Goal: Task Accomplishment & Management: Manage account settings

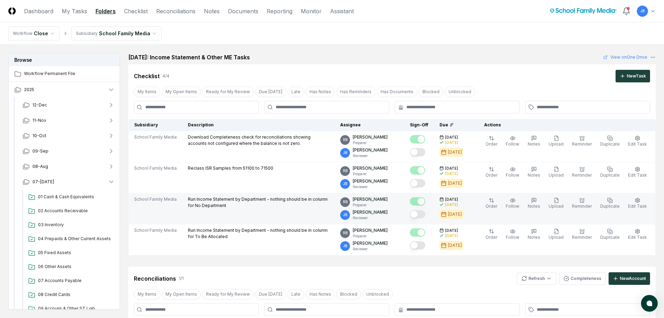
click at [423, 217] on button "Mark complete" at bounding box center [417, 214] width 15 height 8
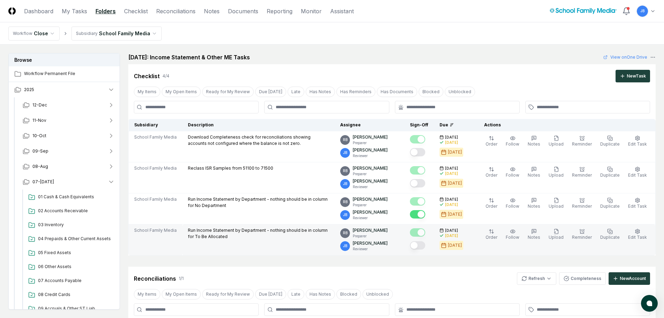
click at [426, 250] on div at bounding box center [419, 246] width 18 height 12
click at [424, 247] on button "Mark complete" at bounding box center [417, 245] width 15 height 8
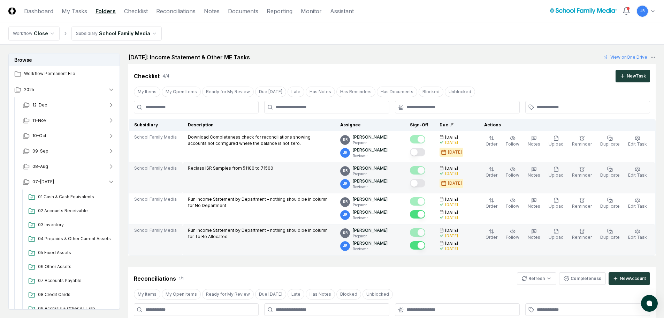
click at [426, 181] on button "Mark complete" at bounding box center [417, 183] width 15 height 8
click at [173, 10] on link "Reconciliations" at bounding box center [175, 11] width 39 height 8
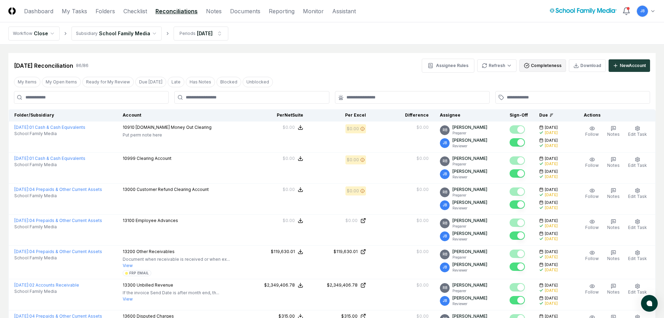
click at [543, 65] on button "Completeness" at bounding box center [543, 65] width 47 height 13
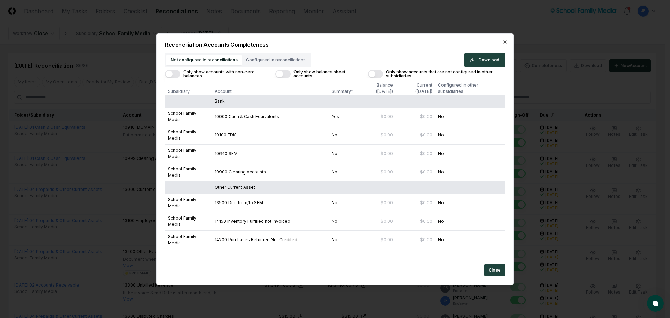
click at [171, 72] on button "Only show accounts with non-zero balances" at bounding box center [172, 74] width 15 height 8
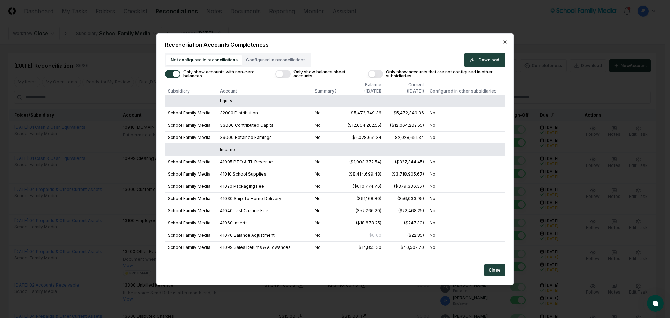
click at [287, 73] on button "Only show balance sheet accounts" at bounding box center [282, 74] width 15 height 8
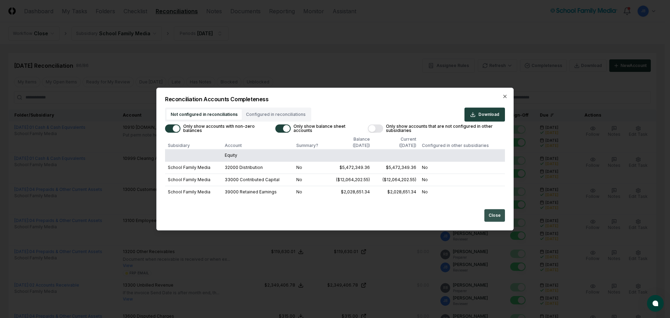
click at [500, 213] on button "Close" at bounding box center [494, 215] width 21 height 13
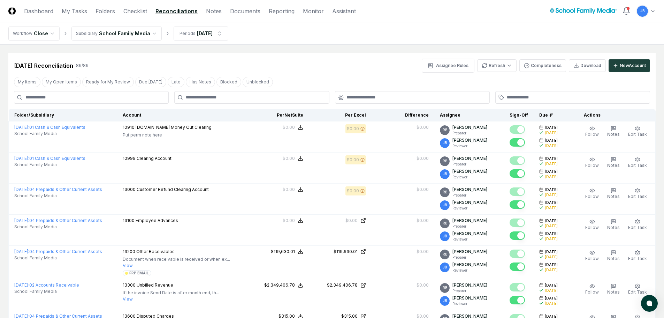
click at [94, 12] on nav "CloseCore Dashboard My Tasks Folders Checklist Reconciliations Notes Documents …" at bounding box center [182, 11] width 348 height 8
click at [103, 12] on link "Folders" at bounding box center [106, 11] width 20 height 8
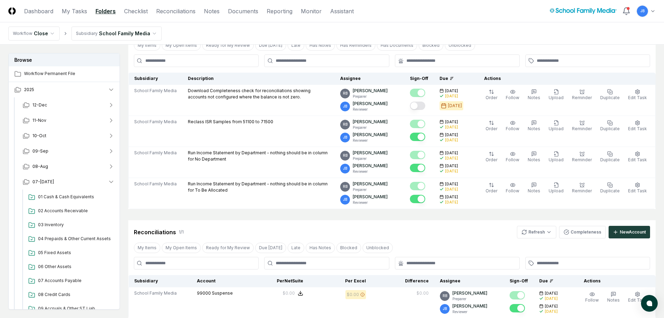
scroll to position [167, 0]
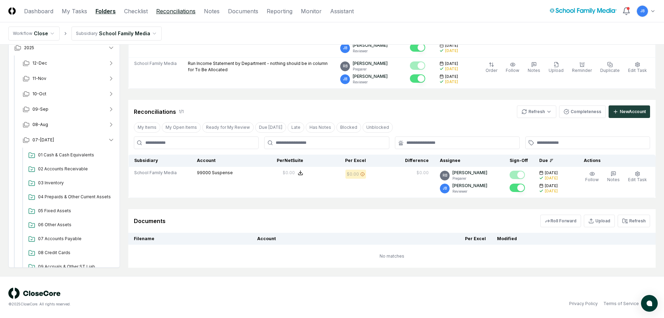
click at [170, 9] on link "Reconciliations" at bounding box center [175, 11] width 39 height 8
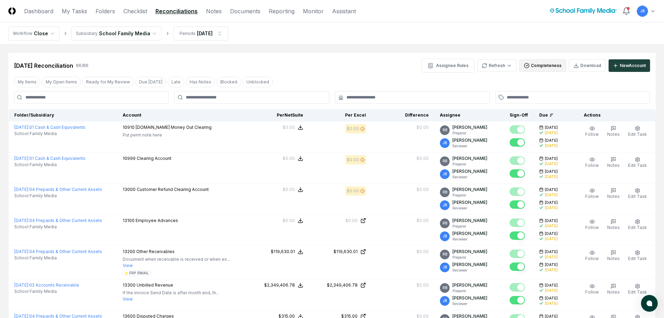
click at [551, 67] on button "Completeness" at bounding box center [543, 65] width 47 height 13
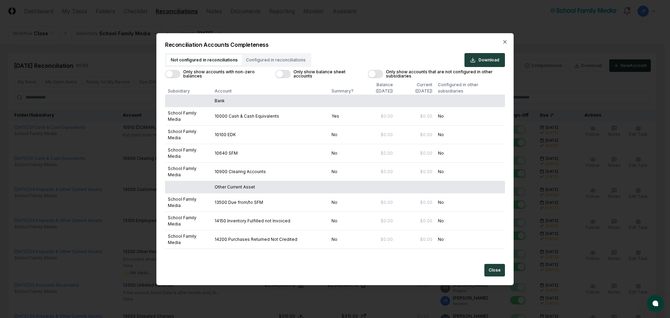
click at [170, 72] on button "Only show accounts with non-zero balances" at bounding box center [172, 74] width 15 height 8
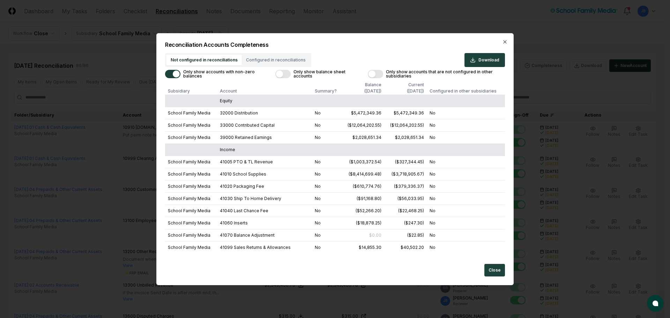
click at [279, 74] on button "Only show balance sheet accounts" at bounding box center [282, 74] width 15 height 8
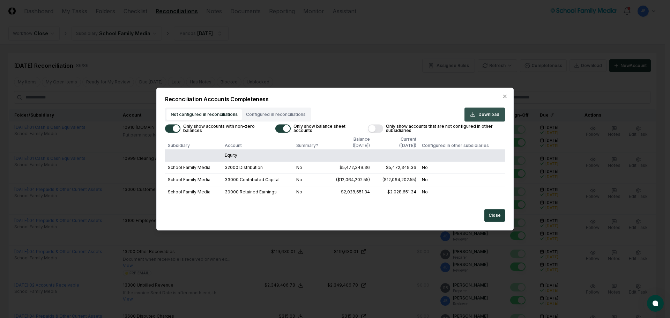
click at [487, 110] on button "Download" at bounding box center [484, 114] width 40 height 14
click at [505, 97] on icon "button" at bounding box center [505, 96] width 6 height 6
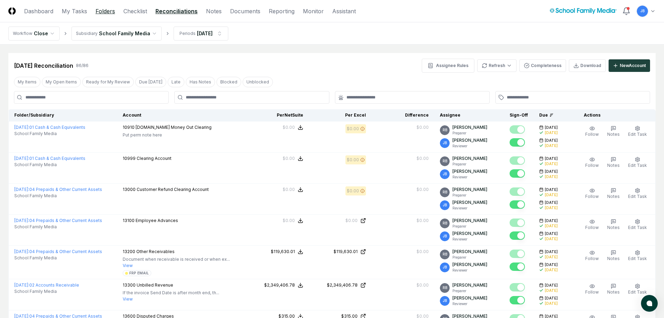
click at [109, 10] on link "Folders" at bounding box center [106, 11] width 20 height 8
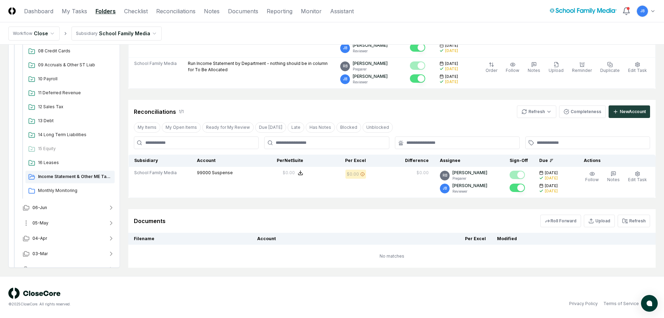
scroll to position [209, 0]
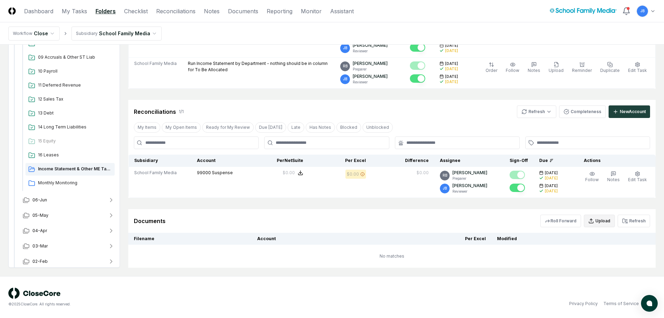
click at [607, 223] on button "Upload" at bounding box center [599, 220] width 31 height 13
click at [571, 261] on input "file" at bounding box center [601, 261] width 100 height 13
type input "**********"
click at [648, 277] on button "Upload" at bounding box center [637, 280] width 26 height 14
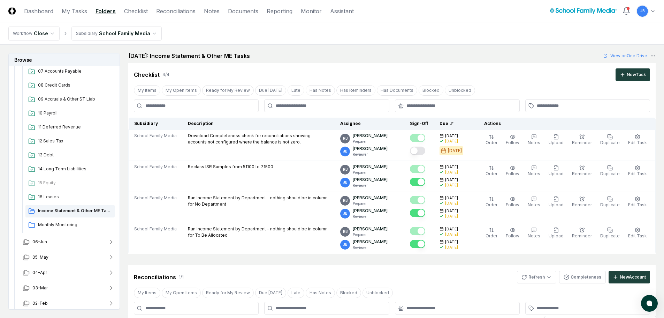
scroll to position [0, 0]
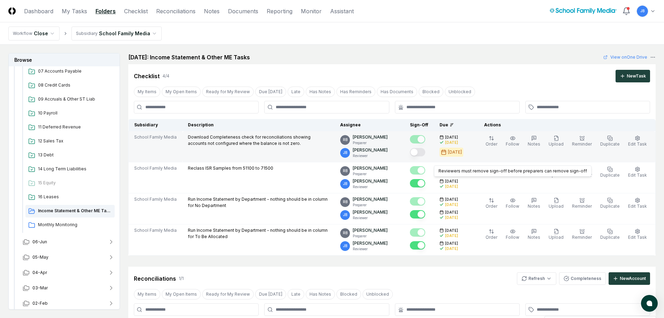
click at [424, 153] on button "Mark complete" at bounding box center [417, 152] width 15 height 8
click at [48, 226] on span "Monthly Monitoring" at bounding box center [75, 224] width 74 height 6
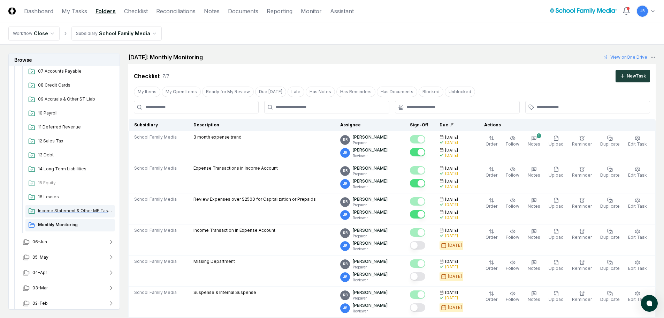
click at [54, 211] on span "Income Statement & Other ME Tasks" at bounding box center [75, 211] width 74 height 6
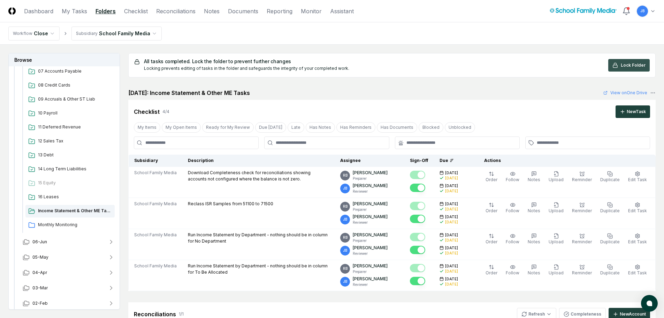
click at [627, 68] on button "Lock Folder" at bounding box center [630, 65] width 42 height 13
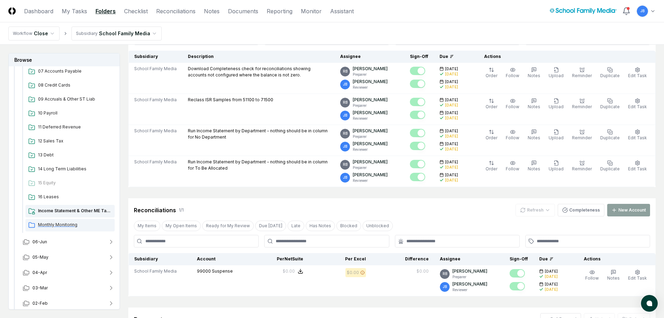
scroll to position [105, 0]
click at [69, 224] on span "Monthly Monitoring" at bounding box center [75, 224] width 74 height 6
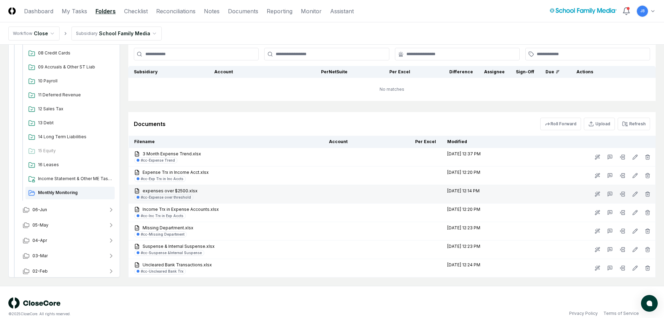
scroll to position [358, 0]
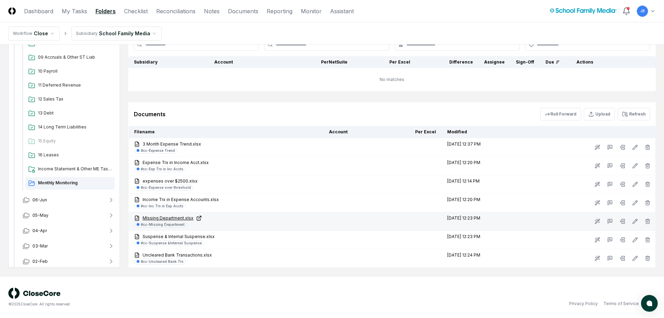
click at [199, 218] on icon at bounding box center [200, 217] width 2 height 2
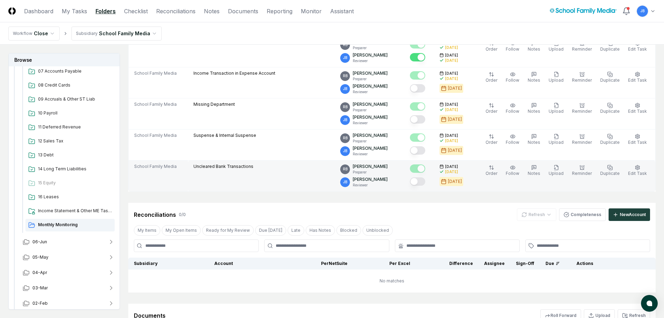
scroll to position [149, 0]
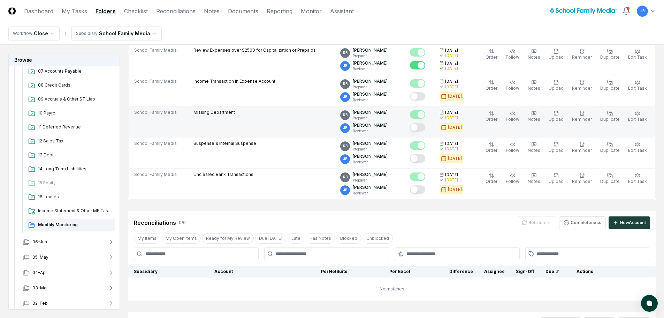
click at [422, 129] on button "Mark complete" at bounding box center [417, 127] width 15 height 8
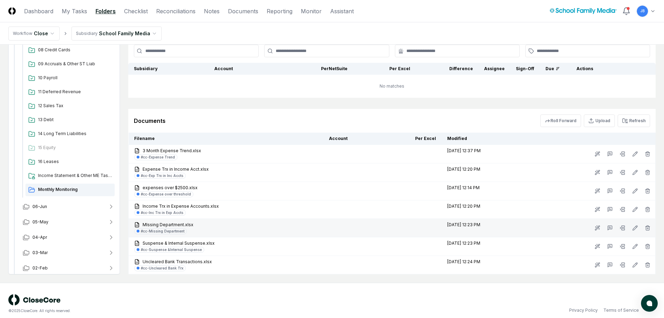
scroll to position [358, 0]
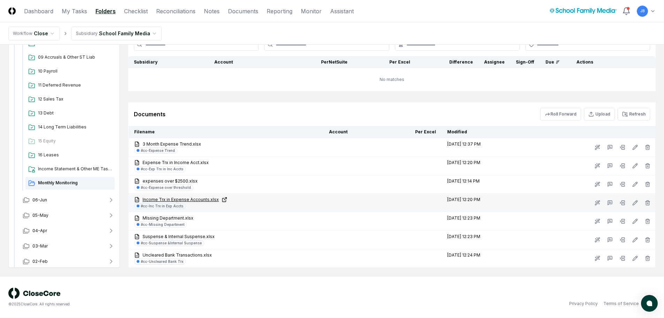
click at [205, 199] on link "Income Trx in Expense Accounts.xlsx" at bounding box center [226, 199] width 184 height 6
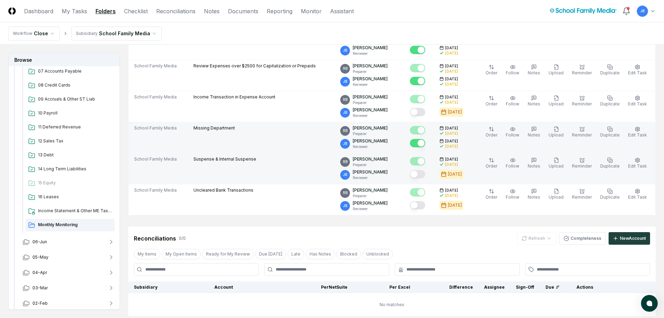
scroll to position [114, 0]
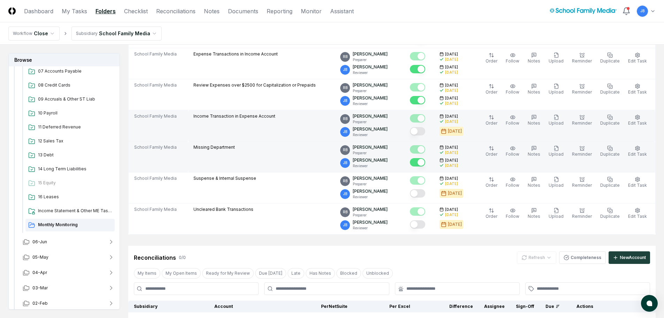
click at [424, 131] on button "Mark complete" at bounding box center [417, 131] width 15 height 8
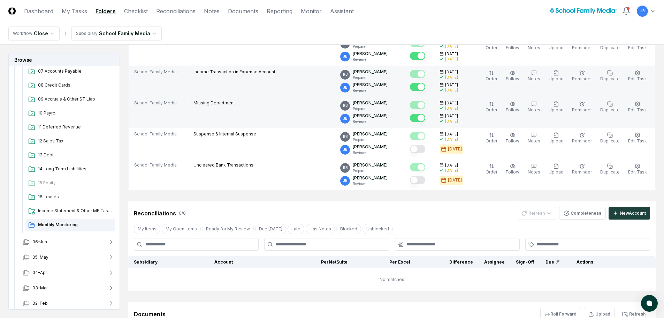
scroll to position [358, 0]
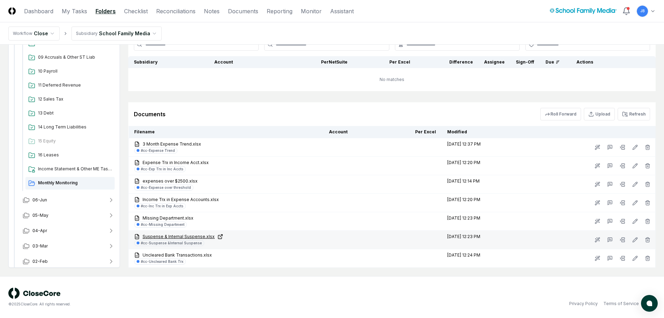
click at [198, 234] on link "Suspense & Internal Suspense.xlsx" at bounding box center [226, 236] width 184 height 6
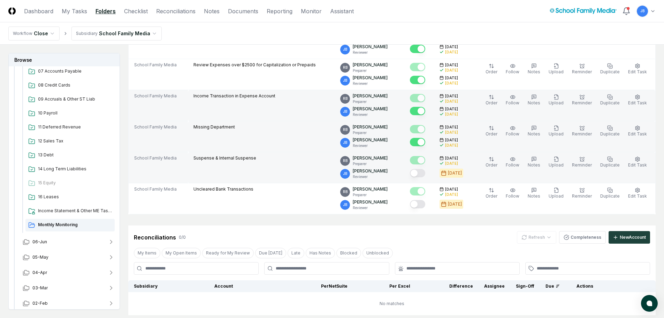
scroll to position [114, 0]
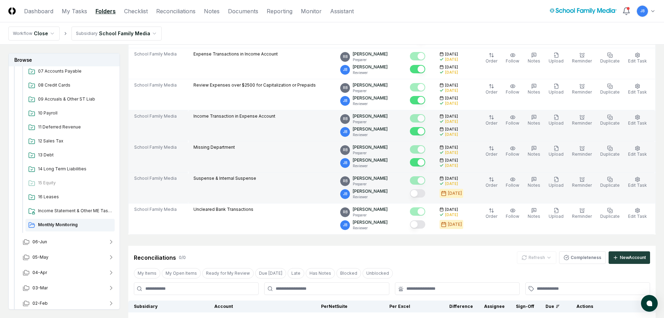
click at [423, 194] on button "Mark complete" at bounding box center [417, 193] width 15 height 8
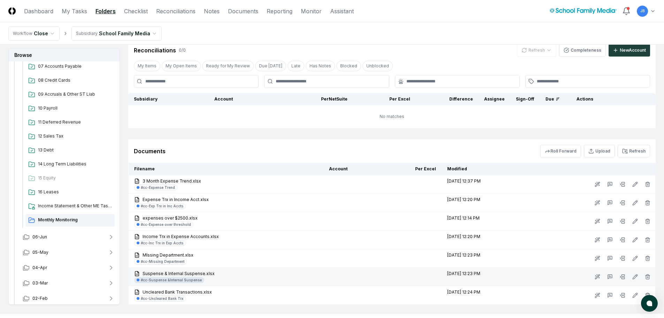
scroll to position [358, 0]
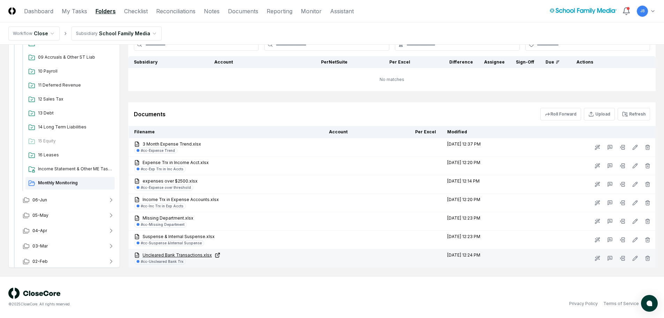
click at [216, 256] on icon at bounding box center [218, 255] width 6 height 6
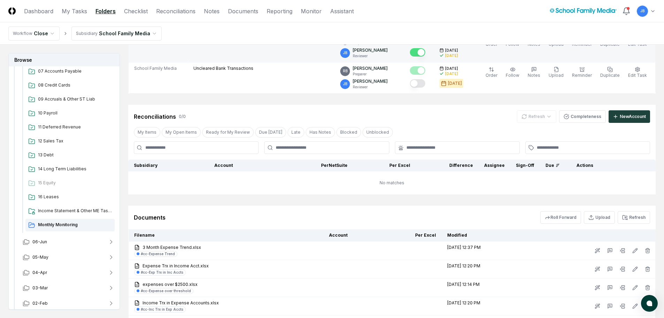
scroll to position [254, 0]
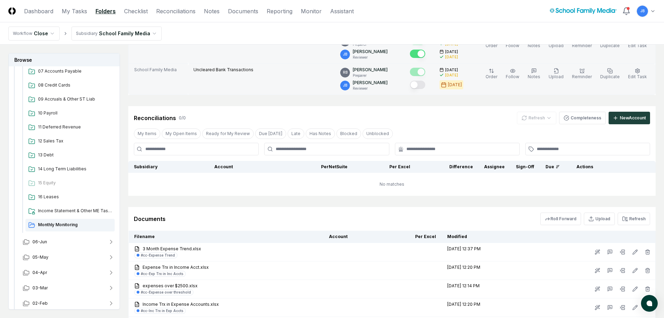
click at [421, 83] on button "Mark complete" at bounding box center [417, 85] width 15 height 8
click at [60, 212] on span "Income Statement & Other ME Tasks" at bounding box center [75, 211] width 74 height 6
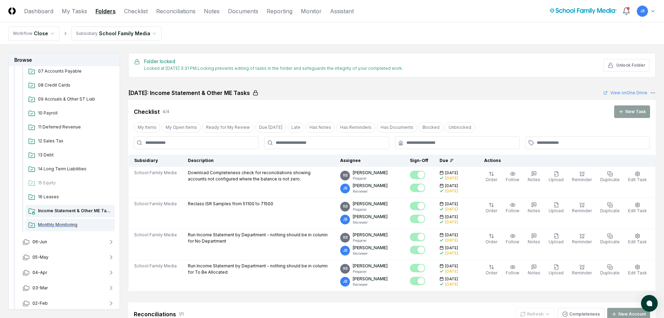
click at [59, 227] on span "Monthly Monitoring" at bounding box center [75, 224] width 74 height 6
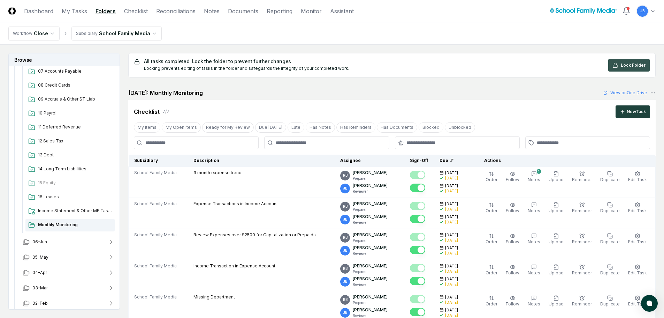
drag, startPoint x: 630, startPoint y: 67, endPoint x: 624, endPoint y: 68, distance: 6.0
click at [630, 67] on span "Lock Folder" at bounding box center [633, 65] width 25 height 6
